Goal: Task Accomplishment & Management: Use online tool/utility

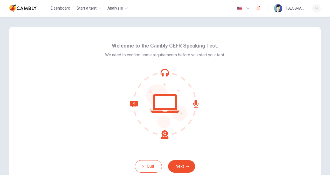
click at [215, 66] on div "Welcome to the Cambly CEFR Speaking Test. We need to confirm some requirements …" at bounding box center [165, 90] width 120 height 97
click at [174, 111] on icon at bounding box center [165, 103] width 29 height 19
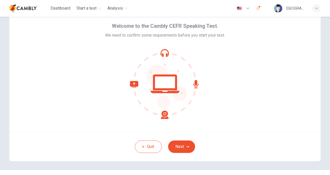
scroll to position [5, 0]
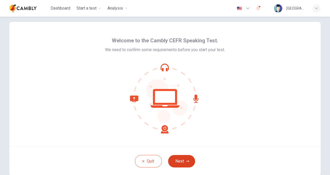
click at [183, 163] on button "Next" at bounding box center [181, 161] width 27 height 12
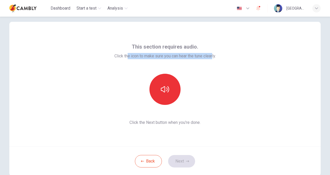
drag, startPoint x: 137, startPoint y: 56, endPoint x: 212, endPoint y: 57, distance: 75.3
click at [212, 57] on span "Click the icon to make sure you can hear the tune clearly." at bounding box center [166, 56] width 102 height 6
drag, startPoint x: 212, startPoint y: 57, endPoint x: 206, endPoint y: 59, distance: 5.7
click at [206, 59] on span "Click the icon to make sure you can hear the tune clearly." at bounding box center [166, 56] width 102 height 6
click at [198, 57] on span "Click the icon to make sure you can hear the tune clearly." at bounding box center [166, 56] width 102 height 6
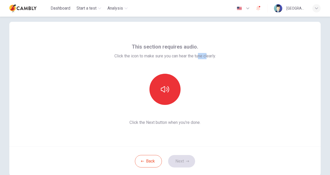
drag, startPoint x: 199, startPoint y: 57, endPoint x: 207, endPoint y: 57, distance: 7.6
click at [207, 57] on span "Click the icon to make sure you can hear the tune clearly." at bounding box center [166, 56] width 102 height 6
drag, startPoint x: 131, startPoint y: 120, endPoint x: 203, endPoint y: 123, distance: 71.5
click at [203, 123] on span "Click the Next button when you’re done." at bounding box center [166, 122] width 102 height 6
drag, startPoint x: 203, startPoint y: 123, endPoint x: 191, endPoint y: 126, distance: 12.6
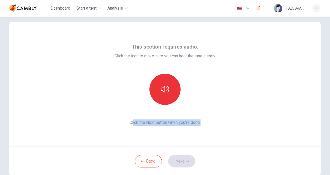
click at [197, 128] on div "This section requires audio. Click the icon to make sure you can hear the tune …" at bounding box center [165, 84] width 312 height 125
click at [174, 142] on div "This section requires audio. Click the icon to make sure you can hear the tune …" at bounding box center [165, 84] width 312 height 125
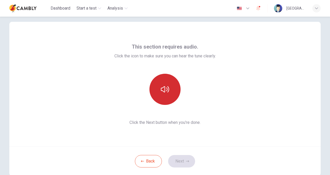
click at [166, 92] on icon "button" at bounding box center [165, 89] width 8 height 6
click at [167, 87] on icon "button" at bounding box center [165, 89] width 8 height 8
click at [165, 91] on icon "button" at bounding box center [165, 89] width 8 height 8
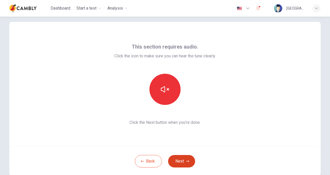
click at [183, 161] on button "Next" at bounding box center [181, 161] width 27 height 12
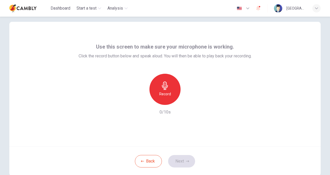
click at [222, 113] on div "Record 0/10s" at bounding box center [165, 95] width 173 height 42
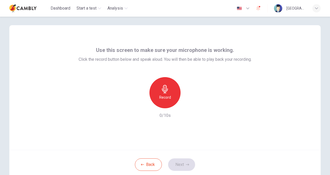
scroll to position [0, 0]
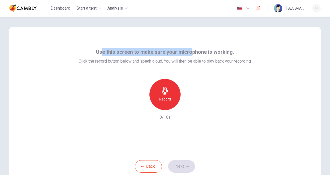
drag, startPoint x: 102, startPoint y: 51, endPoint x: 190, endPoint y: 54, distance: 88.9
click at [190, 54] on span "Use this screen to make sure your microphone is working." at bounding box center [165, 52] width 138 height 8
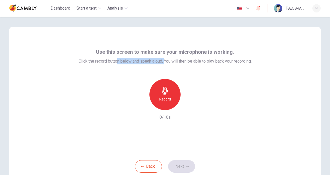
drag, startPoint x: 115, startPoint y: 64, endPoint x: 163, endPoint y: 64, distance: 48.1
click at [163, 64] on span "Click the record button below and speak aloud. You will then be able to play ba…" at bounding box center [165, 61] width 173 height 6
drag, startPoint x: 163, startPoint y: 64, endPoint x: 141, endPoint y: 65, distance: 22.1
click at [145, 64] on span "Click the record button below and speak aloud. You will then be able to play ba…" at bounding box center [165, 61] width 173 height 6
click at [146, 64] on span "Click the record button below and speak aloud. You will then be able to play ba…" at bounding box center [165, 61] width 173 height 6
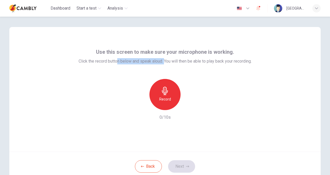
click at [159, 60] on span "Click the record button below and speak aloud. You will then be able to play ba…" at bounding box center [165, 61] width 173 height 6
click at [168, 61] on span "Click the record button below and speak aloud. You will then be able to play ba…" at bounding box center [165, 61] width 173 height 6
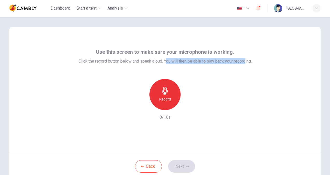
drag, startPoint x: 164, startPoint y: 62, endPoint x: 244, endPoint y: 62, distance: 80.5
click at [244, 62] on span "Click the record button below and speak aloud. You will then be able to play ba…" at bounding box center [165, 61] width 173 height 6
drag, startPoint x: 244, startPoint y: 62, endPoint x: 230, endPoint y: 67, distance: 15.5
click at [230, 67] on div "Use this screen to make sure your microphone is working. Click the record butto…" at bounding box center [165, 84] width 173 height 73
click at [242, 62] on span "Click the record button below and speak aloud. You will then be able to play ba…" at bounding box center [165, 61] width 173 height 6
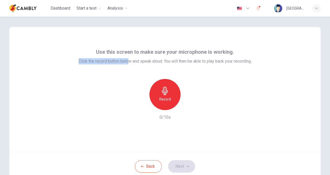
drag, startPoint x: 73, startPoint y: 62, endPoint x: 130, endPoint y: 62, distance: 57.1
click at [129, 62] on div "Use this screen to make sure your microphone is working. Click the record butto…" at bounding box center [165, 89] width 312 height 125
drag, startPoint x: 130, startPoint y: 62, endPoint x: 114, endPoint y: 62, distance: 16.1
click at [119, 60] on span "Click the record button below and speak aloud. You will then be able to play ba…" at bounding box center [165, 61] width 173 height 6
click at [74, 61] on div "Use this screen to make sure your microphone is working. Click the record butto…" at bounding box center [165, 89] width 312 height 125
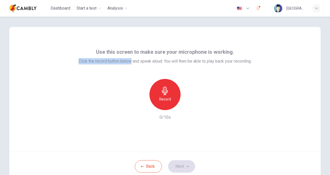
click at [96, 61] on span "Click the record button below and speak aloud. You will then be able to play ba…" at bounding box center [165, 61] width 173 height 6
click at [162, 58] on span "Click the record button below and speak aloud. You will then be able to play ba…" at bounding box center [165, 61] width 173 height 6
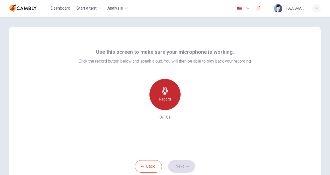
click at [165, 91] on icon "button" at bounding box center [165, 91] width 8 height 8
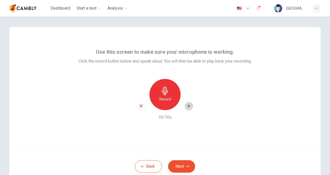
click at [189, 105] on icon "button" at bounding box center [188, 105] width 5 height 5
click at [186, 167] on icon "button" at bounding box center [187, 166] width 3 height 3
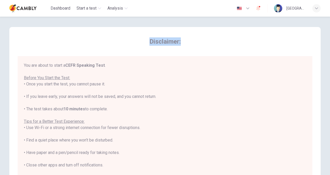
drag, startPoint x: 148, startPoint y: 43, endPoint x: 190, endPoint y: 43, distance: 42.1
click at [190, 43] on span "Disclaimer:" at bounding box center [165, 41] width 295 height 8
click at [110, 70] on div "You are about to start a CEFR Speaking Test . Before You Start the Test: • Once…" at bounding box center [165, 133] width 283 height 143
drag, startPoint x: 52, startPoint y: 69, endPoint x: 106, endPoint y: 69, distance: 53.2
click at [106, 69] on div "You are about to start a CEFR Speaking Test . Before You Start the Test: • Once…" at bounding box center [165, 133] width 283 height 143
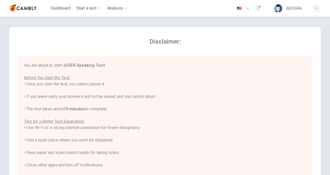
click at [116, 67] on div "You are about to start a CEFR Speaking Test . Before You Start the Test: • Once…" at bounding box center [165, 133] width 283 height 143
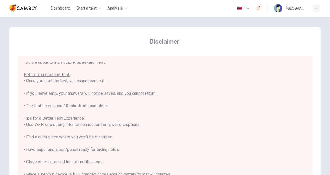
scroll to position [6, 0]
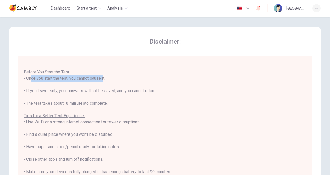
drag, startPoint x: 25, startPoint y: 78, endPoint x: 101, endPoint y: 78, distance: 75.6
click at [101, 78] on div "You are about to start a CEFR Speaking Test . Before You Start the Test: • Once…" at bounding box center [165, 128] width 283 height 143
click at [101, 81] on div "You are about to start a CEFR Speaking Test . Before You Start the Test: • Once…" at bounding box center [165, 128] width 283 height 143
click at [100, 77] on div "You are about to start a CEFR Speaking Test . Before You Start the Test: • Once…" at bounding box center [165, 128] width 283 height 143
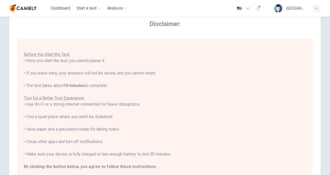
scroll to position [26, 0]
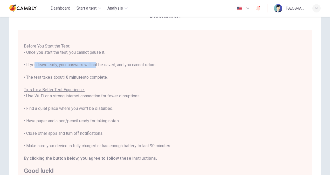
drag, startPoint x: 31, startPoint y: 65, endPoint x: 94, endPoint y: 65, distance: 63.1
click at [94, 65] on div "You are about to start a CEFR Speaking Test . Before You Start the Test: • Once…" at bounding box center [165, 102] width 283 height 143
click at [93, 66] on div "You are about to start a CEFR Speaking Test . Before You Start the Test: • Once…" at bounding box center [165, 102] width 283 height 143
click at [105, 67] on div "You are about to start a CEFR Speaking Test . Before You Start the Test: • Once…" at bounding box center [165, 102] width 283 height 143
drag, startPoint x: 158, startPoint y: 64, endPoint x: 79, endPoint y: 66, distance: 79.8
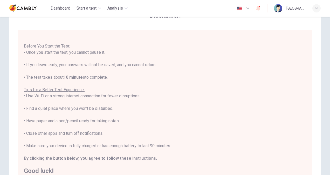
click at [79, 66] on div "You are about to start a CEFR Speaking Test . Before You Start the Test: • Once…" at bounding box center [165, 102] width 283 height 143
drag, startPoint x: 43, startPoint y: 78, endPoint x: 111, endPoint y: 75, distance: 68.4
click at [111, 75] on div "You are about to start a CEFR Speaking Test . Before You Start the Test: • Once…" at bounding box center [165, 102] width 283 height 143
click at [40, 63] on div "You are about to start a CEFR Speaking Test . Before You Start the Test: • Once…" at bounding box center [165, 102] width 283 height 143
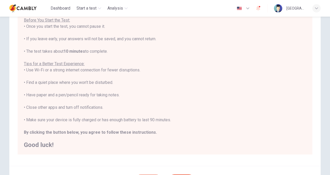
scroll to position [78, 0]
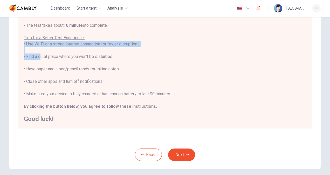
drag, startPoint x: 146, startPoint y: 46, endPoint x: 41, endPoint y: 55, distance: 106.4
click at [40, 55] on div "You are about to start a CEFR Speaking Test . Before You Start the Test: • Once…" at bounding box center [165, 50] width 283 height 143
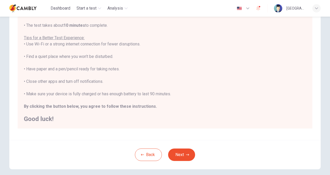
drag, startPoint x: 41, startPoint y: 55, endPoint x: 77, endPoint y: 55, distance: 36.6
click at [82, 54] on div "You are about to start a CEFR Speaking Test . Before You Start the Test: • Once…" at bounding box center [165, 50] width 283 height 143
drag, startPoint x: 25, startPoint y: 70, endPoint x: 85, endPoint y: 69, distance: 60.3
click at [85, 69] on div "You are about to start a CEFR Speaking Test . Before You Start the Test: • Once…" at bounding box center [165, 50] width 283 height 143
drag, startPoint x: 85, startPoint y: 69, endPoint x: 56, endPoint y: 74, distance: 29.9
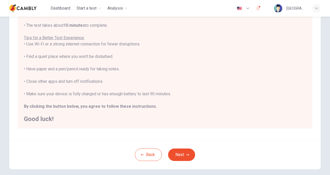
click at [56, 74] on div "You are about to start a CEFR Speaking Test . Before You Start the Test: • Once…" at bounding box center [165, 50] width 283 height 143
drag, startPoint x: 24, startPoint y: 82, endPoint x: 114, endPoint y: 82, distance: 90.4
click at [114, 82] on div "You are about to start a CEFR Speaking Test . Before You Start the Test: • Once…" at bounding box center [165, 50] width 283 height 143
drag, startPoint x: 114, startPoint y: 82, endPoint x: 99, endPoint y: 82, distance: 15.1
click at [101, 81] on div "You are about to start a CEFR Speaking Test . Before You Start the Test: • Once…" at bounding box center [165, 50] width 283 height 143
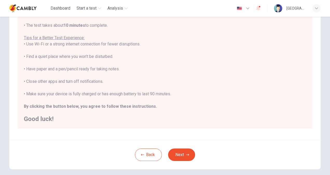
click at [80, 82] on div "You are about to start a CEFR Speaking Test . Before You Start the Test: • Once…" at bounding box center [165, 50] width 283 height 143
click at [41, 82] on div "You are about to start a CEFR Speaking Test . Before You Start the Test: • Once…" at bounding box center [165, 50] width 283 height 143
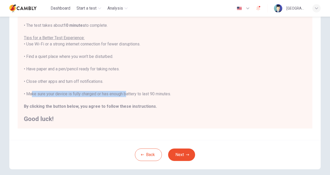
drag, startPoint x: 43, startPoint y: 94, endPoint x: 148, endPoint y: 92, distance: 105.5
click at [146, 92] on div "You are about to start a CEFR Speaking Test . Before You Start the Test: • Once…" at bounding box center [165, 50] width 283 height 143
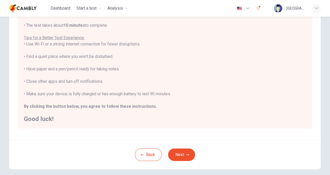
click at [149, 93] on div "You are about to start a CEFR Speaking Test . Before You Start the Test: • Once…" at bounding box center [165, 50] width 283 height 143
click at [182, 156] on button "Next" at bounding box center [181, 155] width 27 height 12
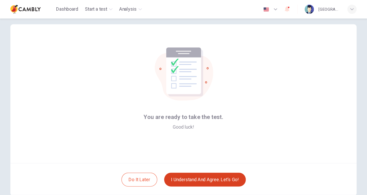
scroll to position [5, 0]
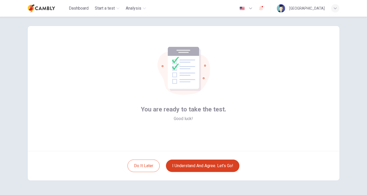
click at [211, 167] on button "I understand and agree. Let’s go!" at bounding box center [203, 165] width 74 height 12
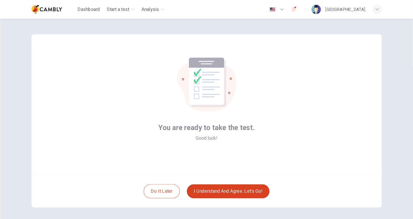
scroll to position [0, 0]
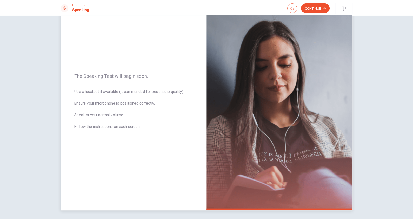
scroll to position [29, 0]
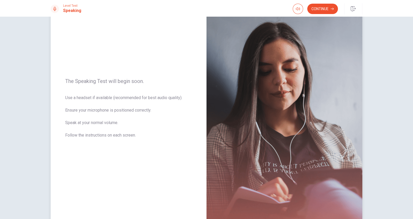
click at [149, 137] on span "Use a headset if available (recommended for best audio quality). Ensure your mi…" at bounding box center [128, 120] width 127 height 50
click at [104, 105] on span "Use a headset if available (recommended for best audio quality). Ensure your mi…" at bounding box center [128, 120] width 127 height 50
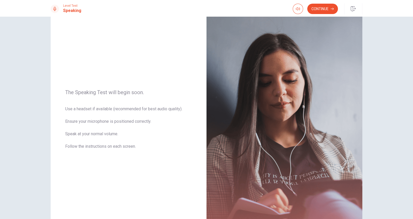
scroll to position [0, 0]
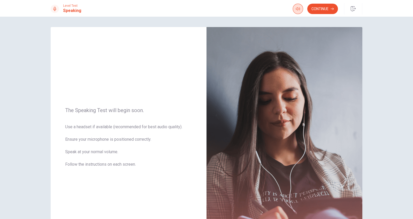
drag, startPoint x: 297, startPoint y: 8, endPoint x: 295, endPoint y: 12, distance: 5.0
click at [297, 8] on icon "button" at bounding box center [298, 8] width 4 height 3
drag, startPoint x: 106, startPoint y: 147, endPoint x: 109, endPoint y: 148, distance: 3.0
click at [109, 146] on span "Use a headset if available (recommended for best audio quality). Ensure your mi…" at bounding box center [128, 149] width 127 height 50
click at [102, 130] on span "Use a headset if available (recommended for best audio quality). Ensure your mi…" at bounding box center [128, 149] width 127 height 50
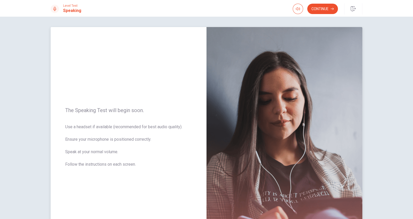
drag, startPoint x: 72, startPoint y: 130, endPoint x: 148, endPoint y: 130, distance: 75.8
click at [150, 129] on span "Use a headset if available (recommended for best audio quality). Ensure your mi…" at bounding box center [128, 149] width 127 height 50
click at [113, 143] on span "Use a headset if available (recommended for best audio quality). Ensure your mi…" at bounding box center [128, 149] width 127 height 50
click at [105, 160] on span "Use a headset if available (recommended for best audio quality). Ensure your mi…" at bounding box center [128, 149] width 127 height 50
click at [318, 11] on button "Continue" at bounding box center [322, 9] width 31 height 10
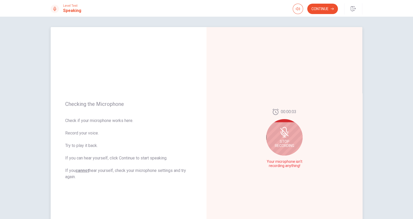
drag, startPoint x: 71, startPoint y: 107, endPoint x: 119, endPoint y: 115, distance: 49.2
click at [119, 115] on div "Checking the Microphone Check if your microphone works here. Record your voice.…" at bounding box center [129, 140] width 156 height 226
click at [82, 125] on span "Check if your microphone works here. Record your voice. Try to play it back. If…" at bounding box center [128, 148] width 127 height 62
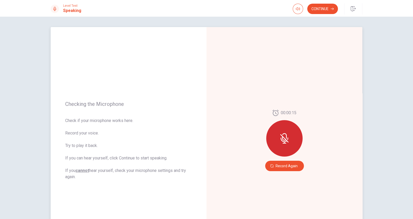
drag, startPoint x: 68, startPoint y: 135, endPoint x: 119, endPoint y: 135, distance: 51.7
click at [119, 135] on span "Check if your microphone works here. Record your voice. Try to play it back. If…" at bounding box center [128, 148] width 127 height 62
click at [87, 147] on span "Check if your microphone works here. Record your voice. Try to play it back. If…" at bounding box center [128, 148] width 127 height 62
click at [279, 136] on icon at bounding box center [284, 138] width 10 height 10
click at [288, 166] on button "Record Again" at bounding box center [284, 166] width 39 height 10
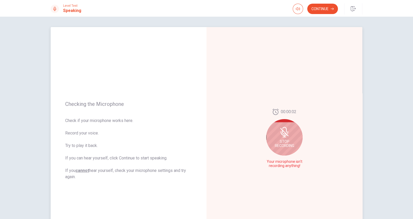
drag, startPoint x: 267, startPoint y: 164, endPoint x: 299, endPoint y: 168, distance: 32.2
click at [298, 167] on span "Your microphone isn't recording anything!" at bounding box center [284, 163] width 38 height 8
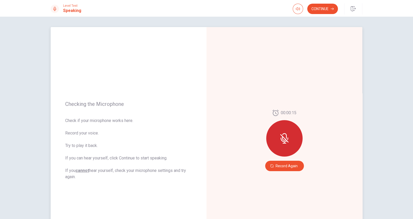
drag, startPoint x: 66, startPoint y: 129, endPoint x: 120, endPoint y: 131, distance: 53.8
click at [120, 131] on span "Check if your microphone works here. Record your voice. Try to play it back. If…" at bounding box center [128, 148] width 127 height 62
click at [90, 161] on span "Check if your microphone works here. Record your voice. Try to play it back. If…" at bounding box center [128, 148] width 127 height 62
drag, startPoint x: 62, startPoint y: 160, endPoint x: 148, endPoint y: 161, distance: 85.7
click at [140, 160] on div "Checking the Microphone Check if your microphone works here. Record your voice.…" at bounding box center [129, 140] width 156 height 226
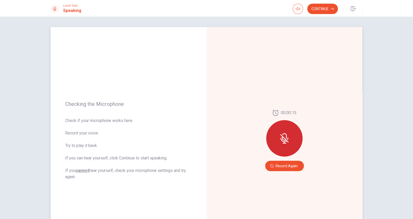
drag, startPoint x: 108, startPoint y: 156, endPoint x: 155, endPoint y: 159, distance: 47.3
click at [155, 159] on span "Check if your microphone works here. Record your voice. Try to play it back. If…" at bounding box center [128, 148] width 127 height 62
click at [281, 136] on icon at bounding box center [284, 138] width 10 height 10
click at [287, 139] on icon at bounding box center [284, 138] width 10 height 10
drag, startPoint x: 66, startPoint y: 149, endPoint x: 126, endPoint y: 146, distance: 60.1
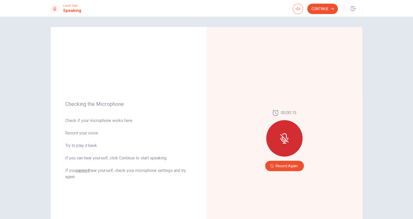
click at [126, 146] on span "Check if your microphone works here. Record your voice. Try to play it back. If…" at bounding box center [128, 148] width 127 height 62
click at [100, 169] on span "Check if your microphone works here. Record your voice. Try to play it back. If…" at bounding box center [128, 148] width 127 height 62
drag, startPoint x: 76, startPoint y: 149, endPoint x: 142, endPoint y: 174, distance: 70.5
click at [141, 167] on span "Check if your microphone works here. Record your voice. Try to play it back. If…" at bounding box center [128, 148] width 127 height 62
drag, startPoint x: 138, startPoint y: 181, endPoint x: 149, endPoint y: 172, distance: 14.1
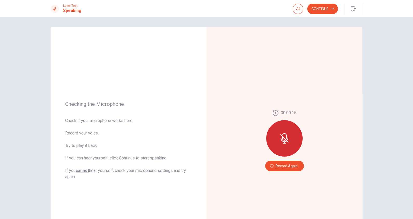
click at [139, 175] on div "Checking the Microphone Check if your microphone works here. Record your voice.…" at bounding box center [129, 140] width 156 height 226
click at [283, 170] on button "Record Again" at bounding box center [284, 166] width 39 height 10
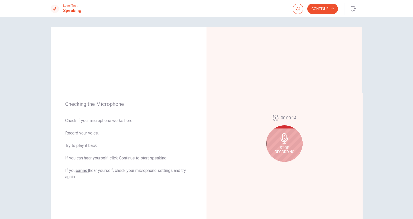
drag, startPoint x: 283, startPoint y: 145, endPoint x: 285, endPoint y: 145, distance: 2.9
click at [283, 145] on span "Stop Recording" at bounding box center [284, 149] width 19 height 8
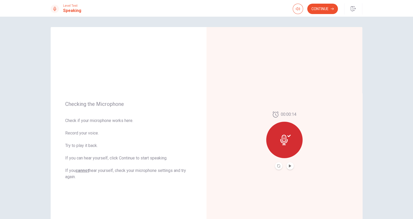
drag, startPoint x: 281, startPoint y: 138, endPoint x: 283, endPoint y: 142, distance: 4.1
click at [282, 139] on icon at bounding box center [285, 140] width 10 height 10
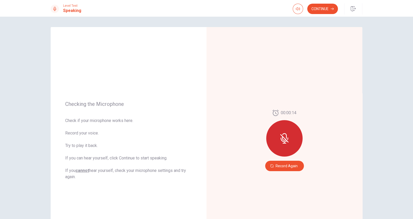
drag, startPoint x: 288, startPoint y: 167, endPoint x: 285, endPoint y: 170, distance: 4.6
click at [287, 167] on button "Record Again" at bounding box center [284, 166] width 39 height 10
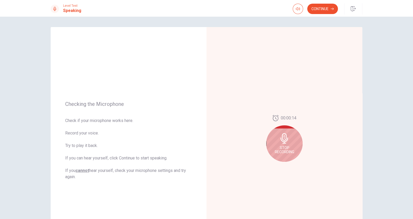
drag, startPoint x: 123, startPoint y: 113, endPoint x: 95, endPoint y: 126, distance: 31.1
click at [123, 113] on div "Checking the Microphone Check if your microphone works here. Record your voice.…" at bounding box center [129, 140] width 156 height 226
click at [319, 7] on button "Continue" at bounding box center [322, 9] width 31 height 10
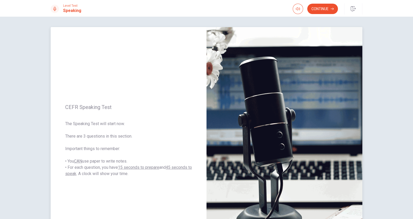
click at [109, 118] on div "CEFR Speaking Test The Speaking Test will start now. There are 3 questions in t…" at bounding box center [129, 140] width 156 height 226
drag, startPoint x: 62, startPoint y: 106, endPoint x: 124, endPoint y: 136, distance: 69.0
click at [124, 134] on div "CEFR Speaking Test The Speaking Test will start now. There are 3 questions in t…" at bounding box center [129, 140] width 156 height 226
drag, startPoint x: 74, startPoint y: 136, endPoint x: 134, endPoint y: 136, distance: 59.5
click at [134, 136] on span "The Speaking Test will start now. There are 3 questions in this section. Import…" at bounding box center [128, 149] width 127 height 56
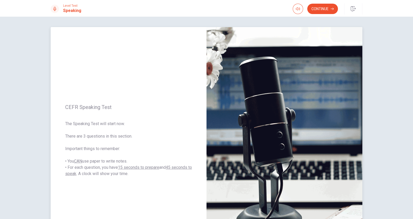
click at [126, 143] on span "The Speaking Test will start now. There are 3 questions in this section. Import…" at bounding box center [128, 149] width 127 height 56
click at [157, 175] on span "The Speaking Test will start now. There are 3 questions in this section. Import…" at bounding box center [128, 149] width 127 height 56
drag, startPoint x: 81, startPoint y: 173, endPoint x: 139, endPoint y: 177, distance: 59.1
click at [139, 175] on div "CEFR Speaking Test The Speaking Test will start now. There are 3 questions in t…" at bounding box center [129, 140] width 156 height 226
click at [125, 175] on div "CEFR Speaking Test The Speaking Test will start now. There are 3 questions in t…" at bounding box center [129, 140] width 156 height 226
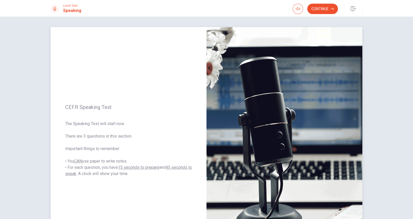
click at [142, 174] on span "The Speaking Test will start now. There are 3 questions in this section. Import…" at bounding box center [128, 149] width 127 height 56
click at [110, 145] on span "The Speaking Test will start now. There are 3 questions in this section. Import…" at bounding box center [128, 149] width 127 height 56
drag, startPoint x: 119, startPoint y: 121, endPoint x: 115, endPoint y: 131, distance: 11.4
click at [119, 121] on span "The Speaking Test will start now. There are 3 questions in this section. Import…" at bounding box center [128, 149] width 127 height 56
click at [323, 7] on button "Continue" at bounding box center [322, 9] width 31 height 10
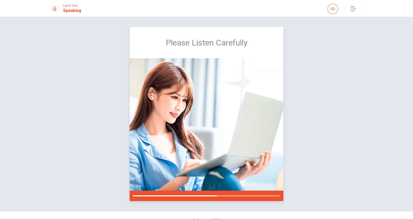
click at [245, 85] on img at bounding box center [207, 124] width 154 height 132
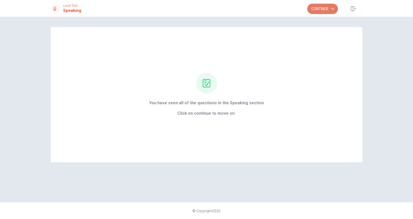
click at [319, 8] on button "Continue" at bounding box center [322, 9] width 31 height 10
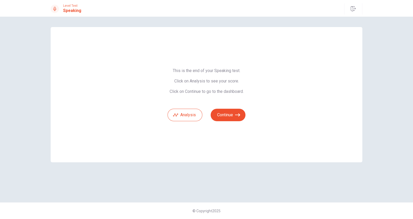
drag, startPoint x: 175, startPoint y: 71, endPoint x: 225, endPoint y: 71, distance: 50.7
click at [223, 71] on span "This is the end of your Speaking test. Click on Analysis to see your score. Cli…" at bounding box center [207, 81] width 78 height 26
click at [182, 116] on button "Analysis" at bounding box center [185, 115] width 35 height 12
